Goal: Information Seeking & Learning: Learn about a topic

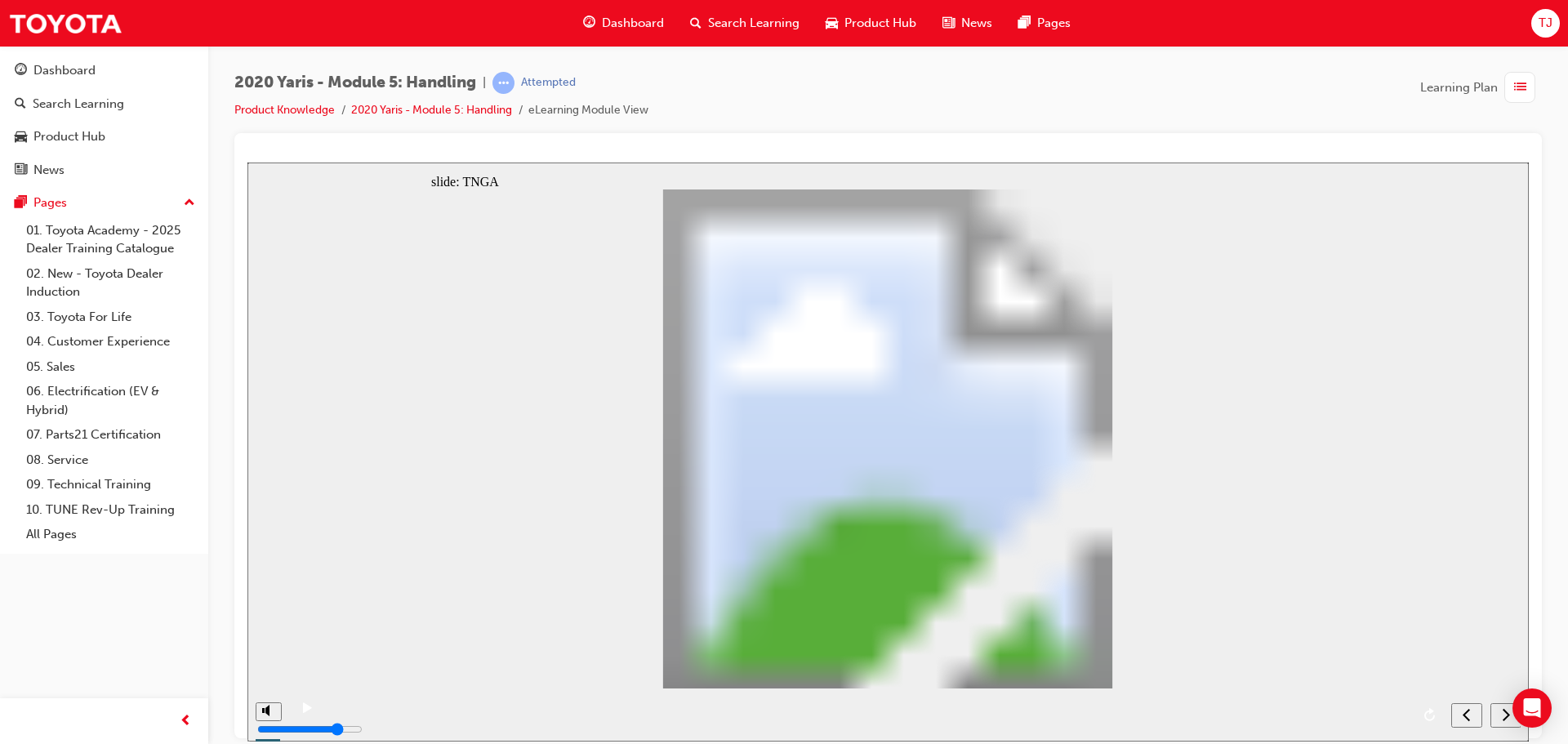
click at [1444, 337] on div "slide: TNGA DRIVING POSITION AERO-DYNAMICS LOW CENTRE OF GRAVITY BODY RIGIDITY …" at bounding box center [888, 452] width 1282 height 579
click at [1498, 718] on div "next" at bounding box center [1506, 715] width 18 height 17
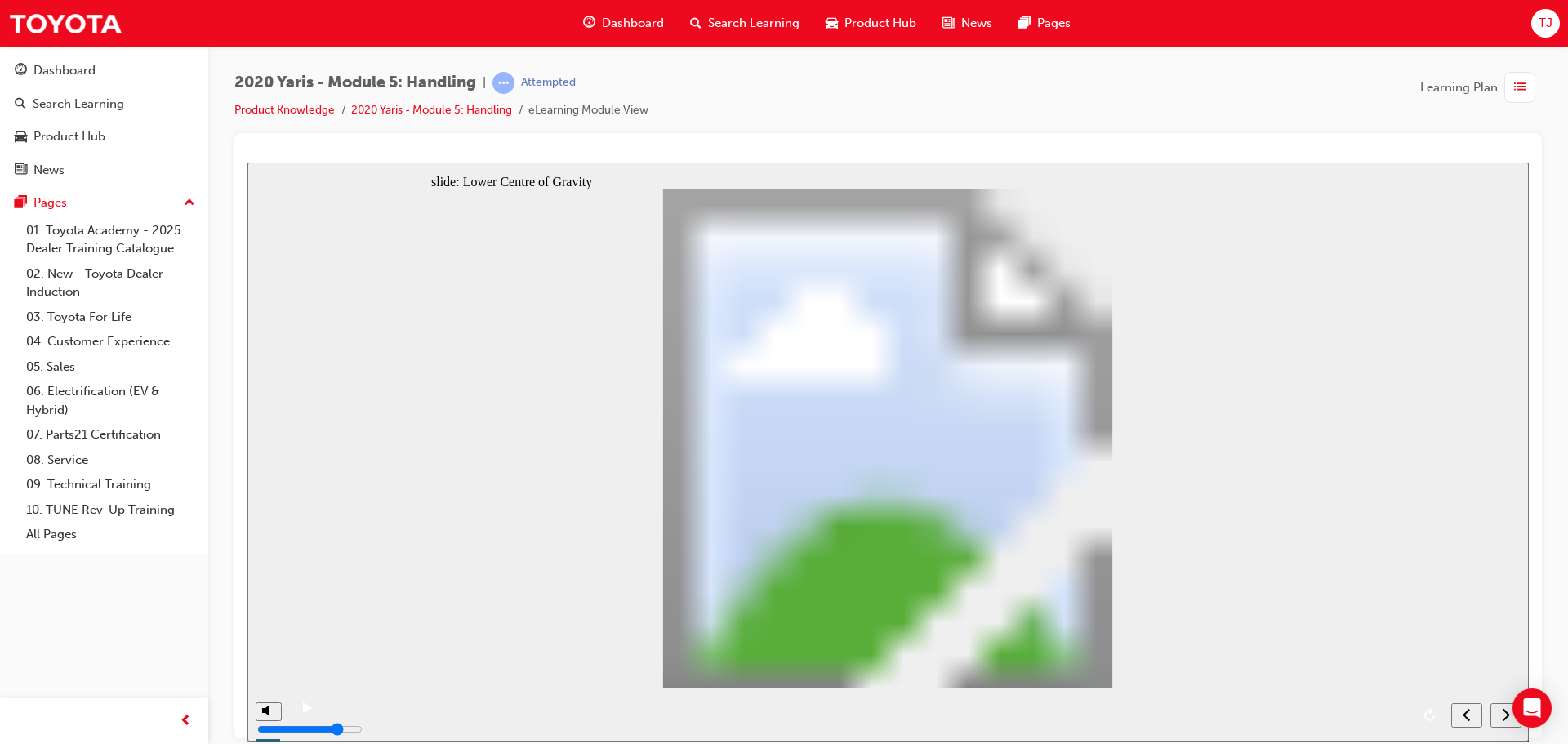
drag, startPoint x: 1297, startPoint y: 673, endPoint x: 1341, endPoint y: 676, distance: 44.1
click at [1503, 711] on icon "next" at bounding box center [1505, 714] width 8 height 15
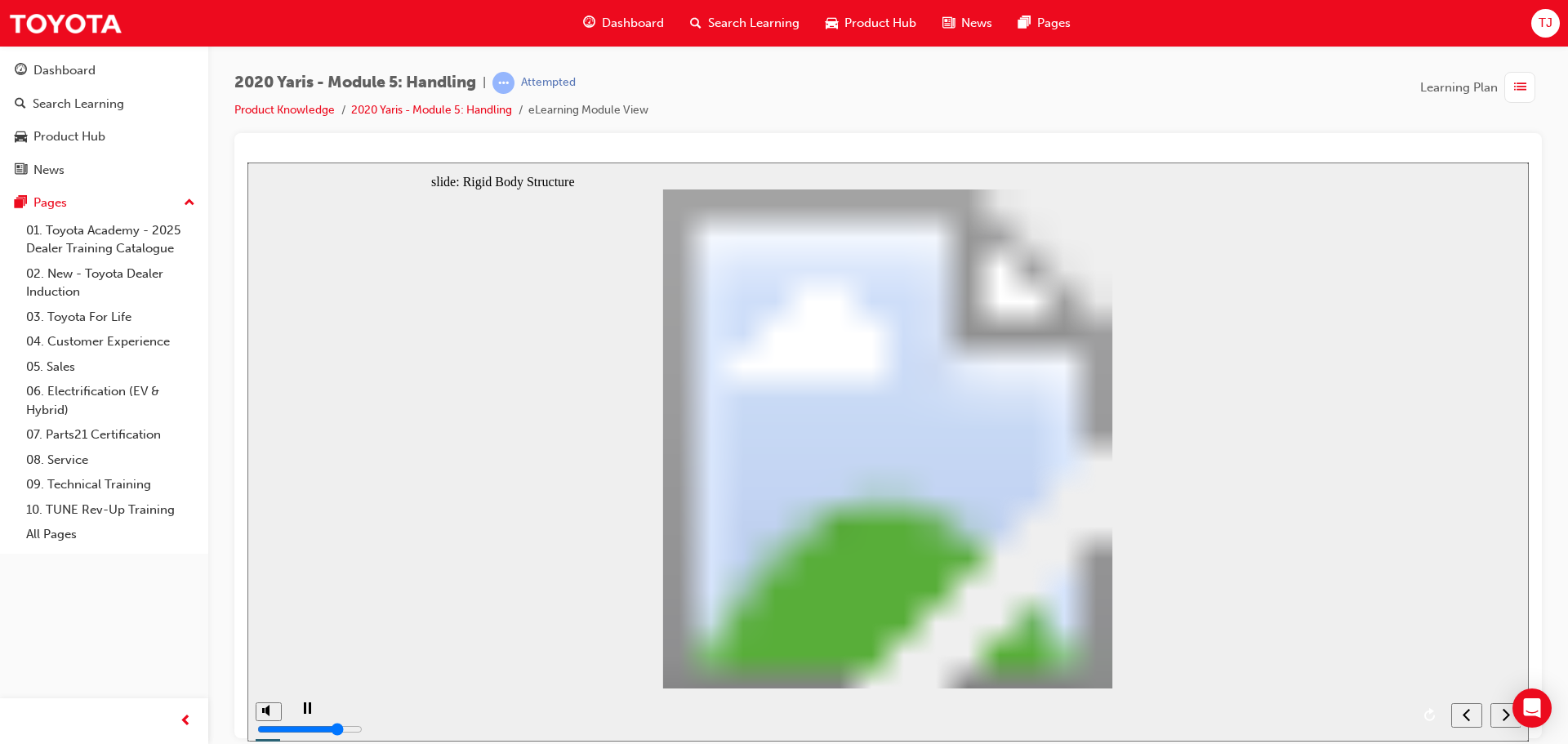
click at [1501, 711] on div "next" at bounding box center [1506, 715] width 18 height 17
